Goal: Ask a question: Seek information or help from site administrators or community

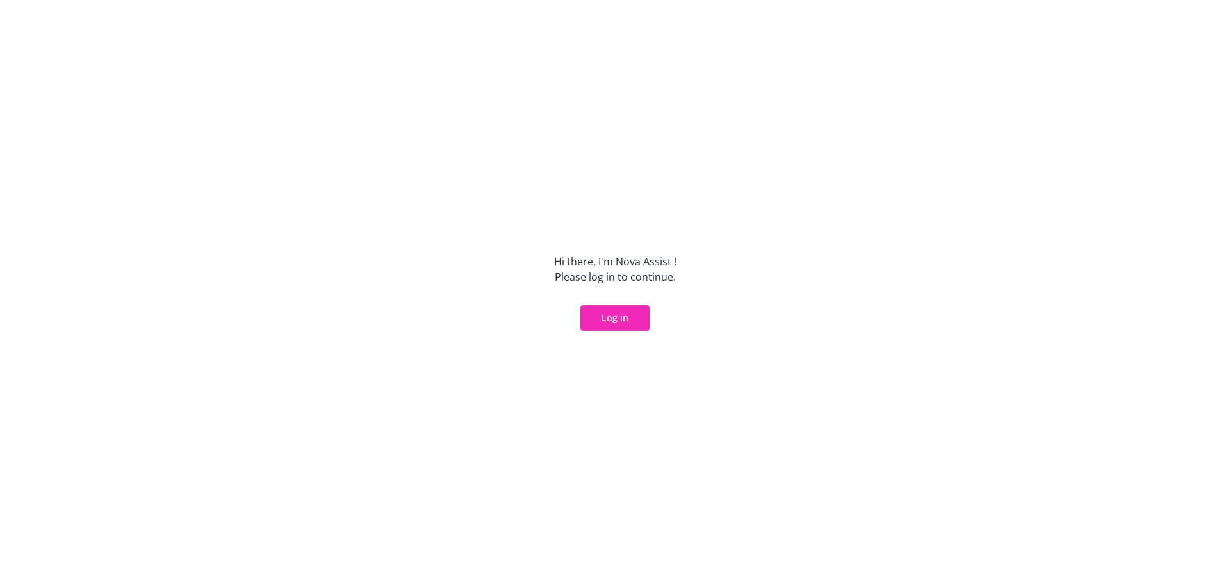
click at [614, 312] on button "Log in" at bounding box center [614, 318] width 69 height 26
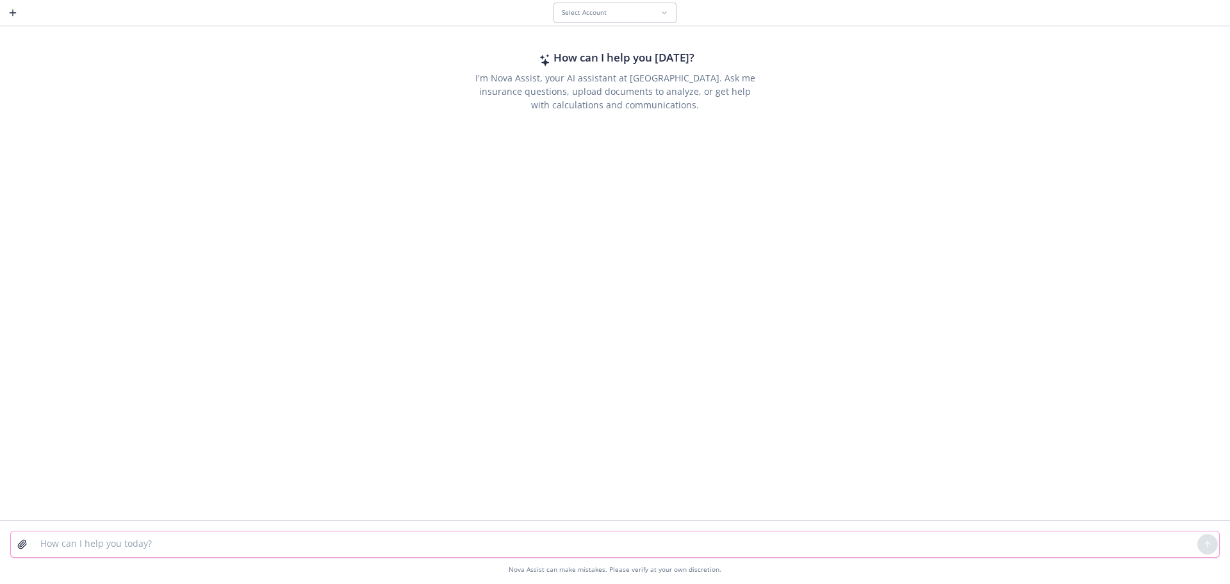
click at [174, 543] on textarea at bounding box center [615, 544] width 1165 height 26
click at [571, 13] on span "Select Account" at bounding box center [584, 12] width 45 height 8
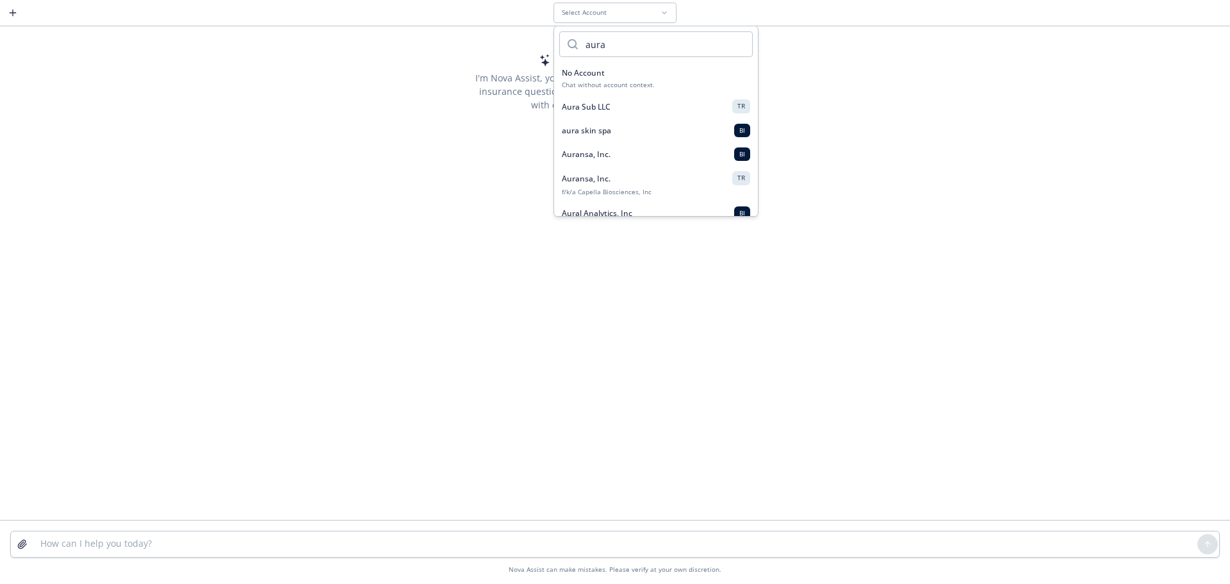
type input "aura"
click at [589, 109] on span "Aura Sub LLC" at bounding box center [586, 106] width 49 height 11
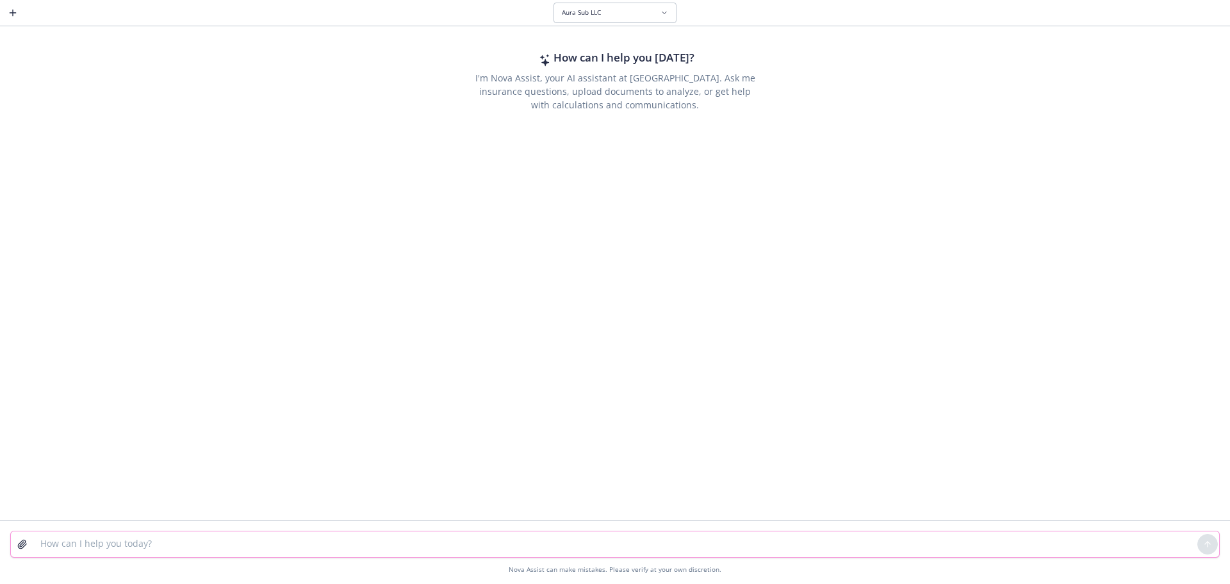
click at [181, 554] on textarea at bounding box center [615, 544] width 1165 height 26
type textarea "what is the deductible on the hdhp"
